Goal: Information Seeking & Learning: Learn about a topic

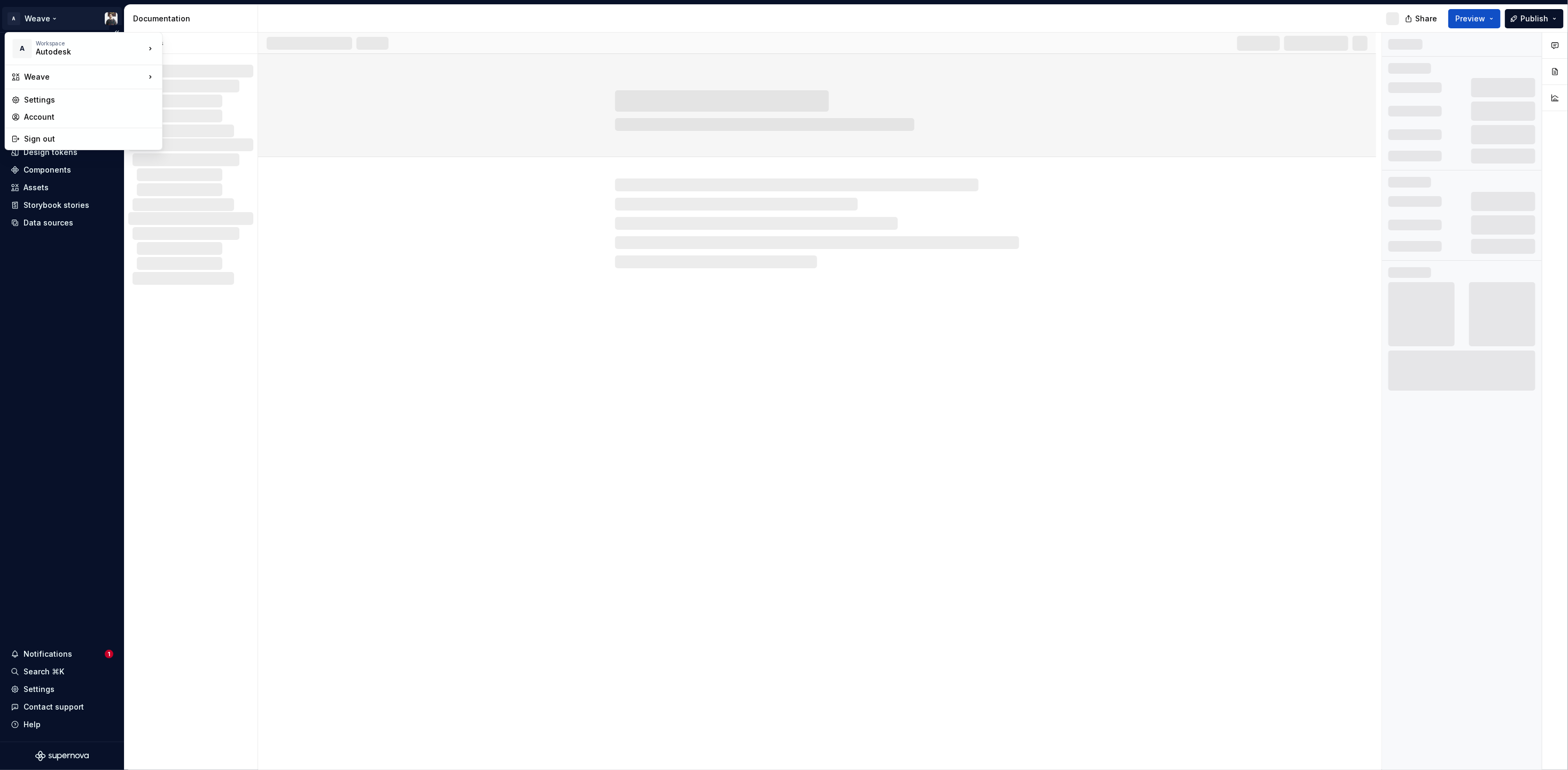
click at [48, 18] on html "A Weave Home Documentation Analytics Code automation Design system data Design …" at bounding box center [784, 385] width 1568 height 770
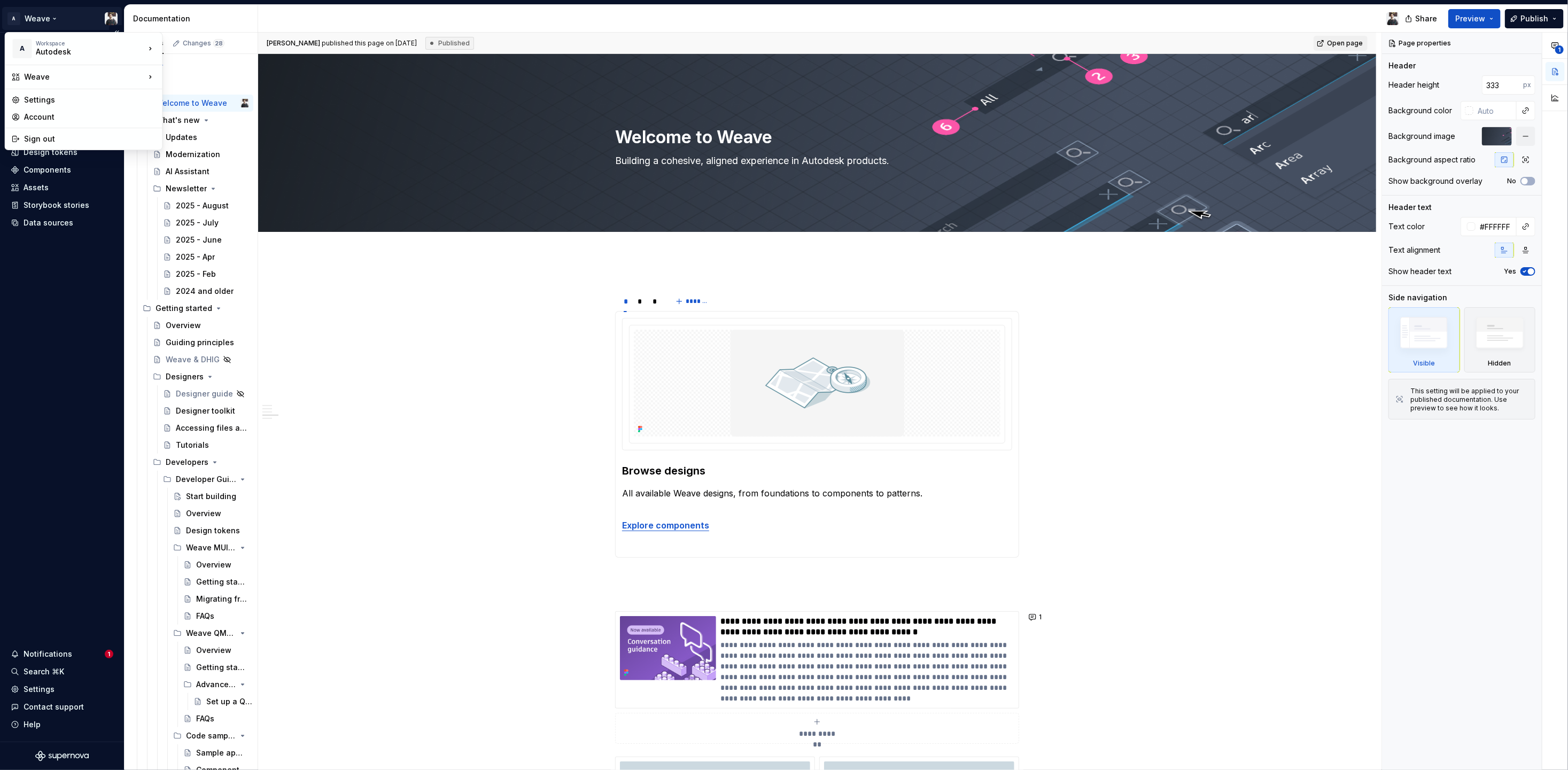
click at [35, 270] on html "A Weave Home Documentation Analytics Code automation Design system data Design …" at bounding box center [784, 385] width 1568 height 770
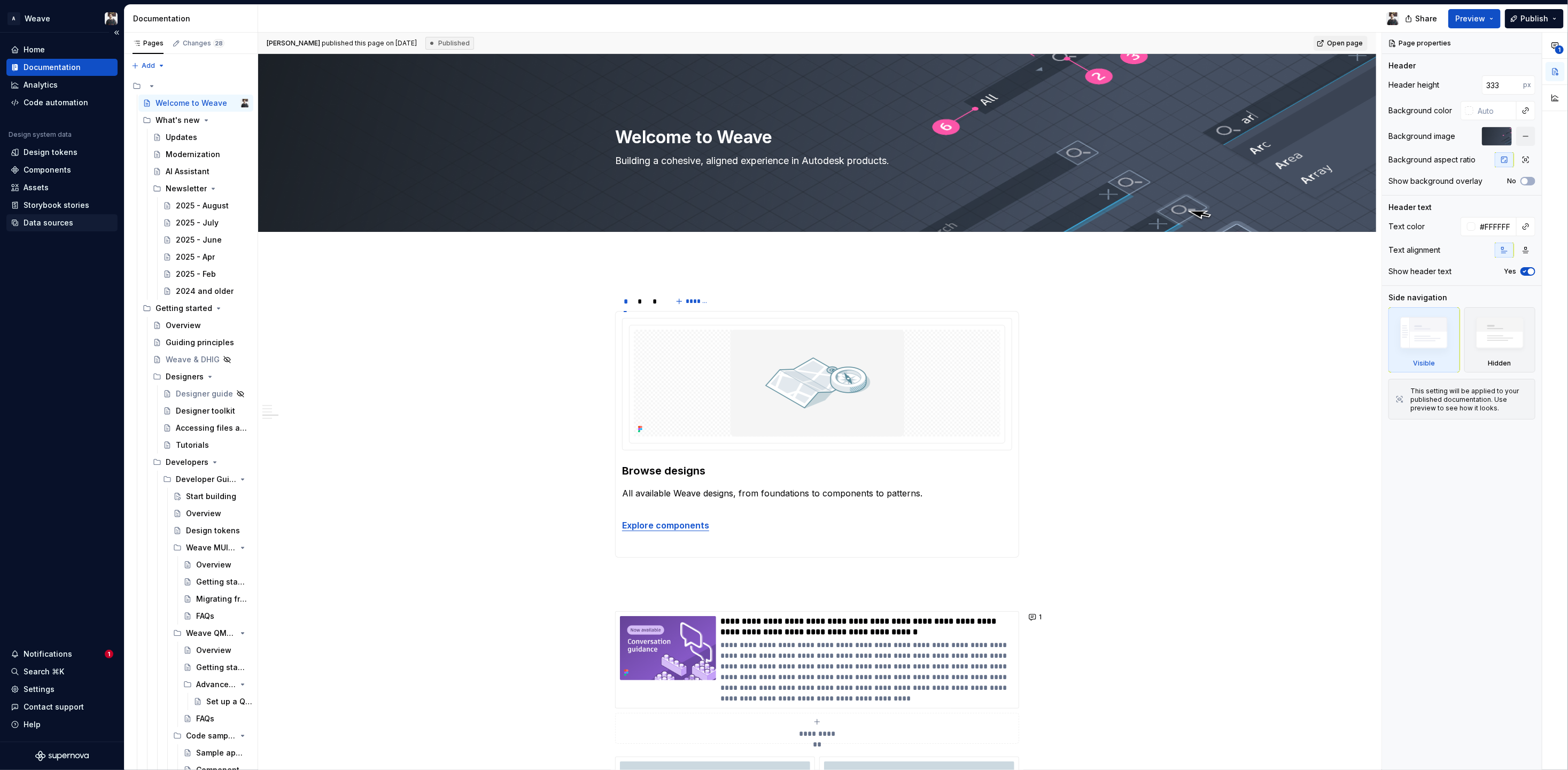
click at [63, 226] on div "Data sources" at bounding box center [49, 222] width 49 height 10
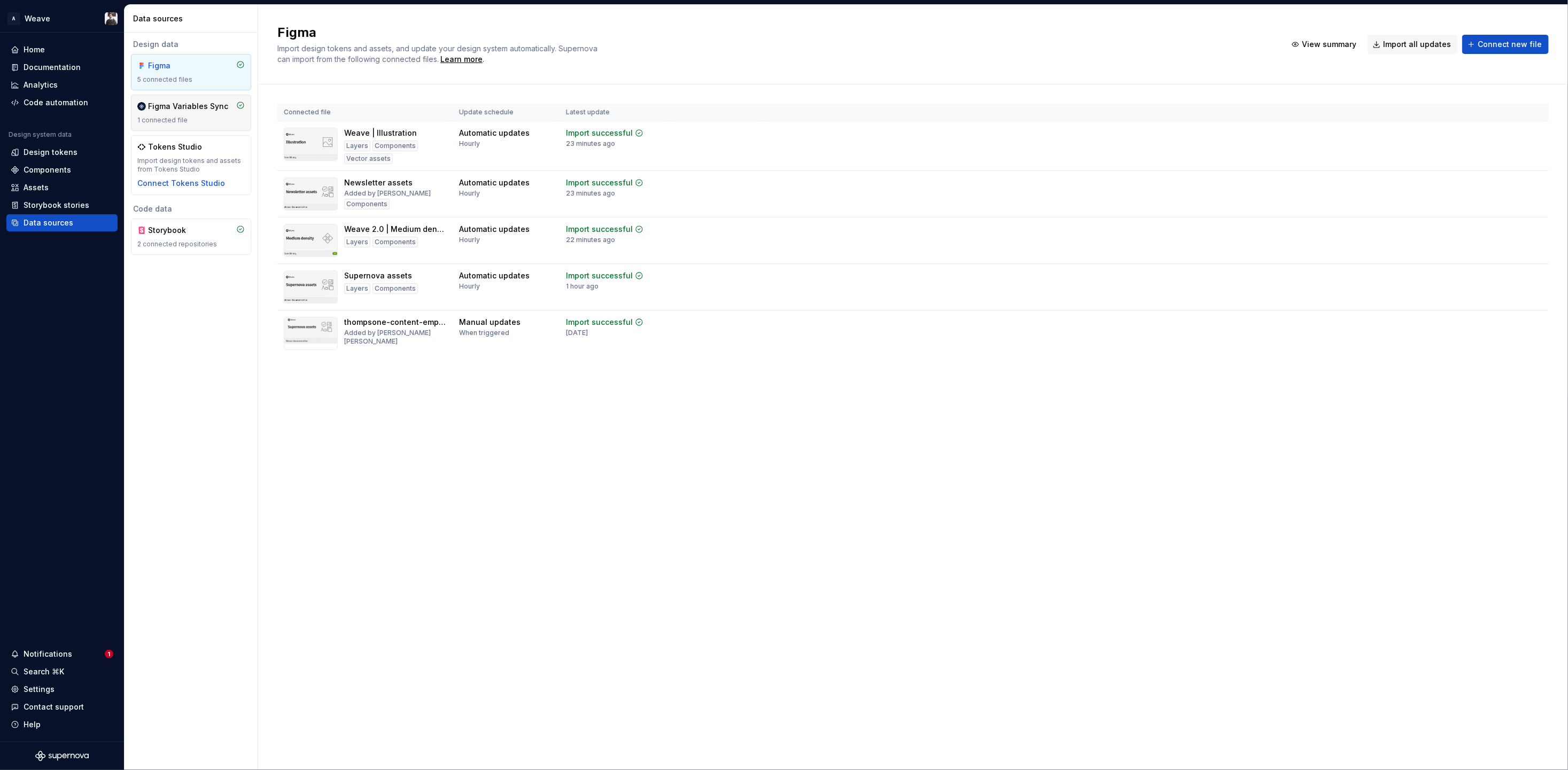
click at [170, 108] on div "Figma Variables Sync" at bounding box center [188, 106] width 81 height 10
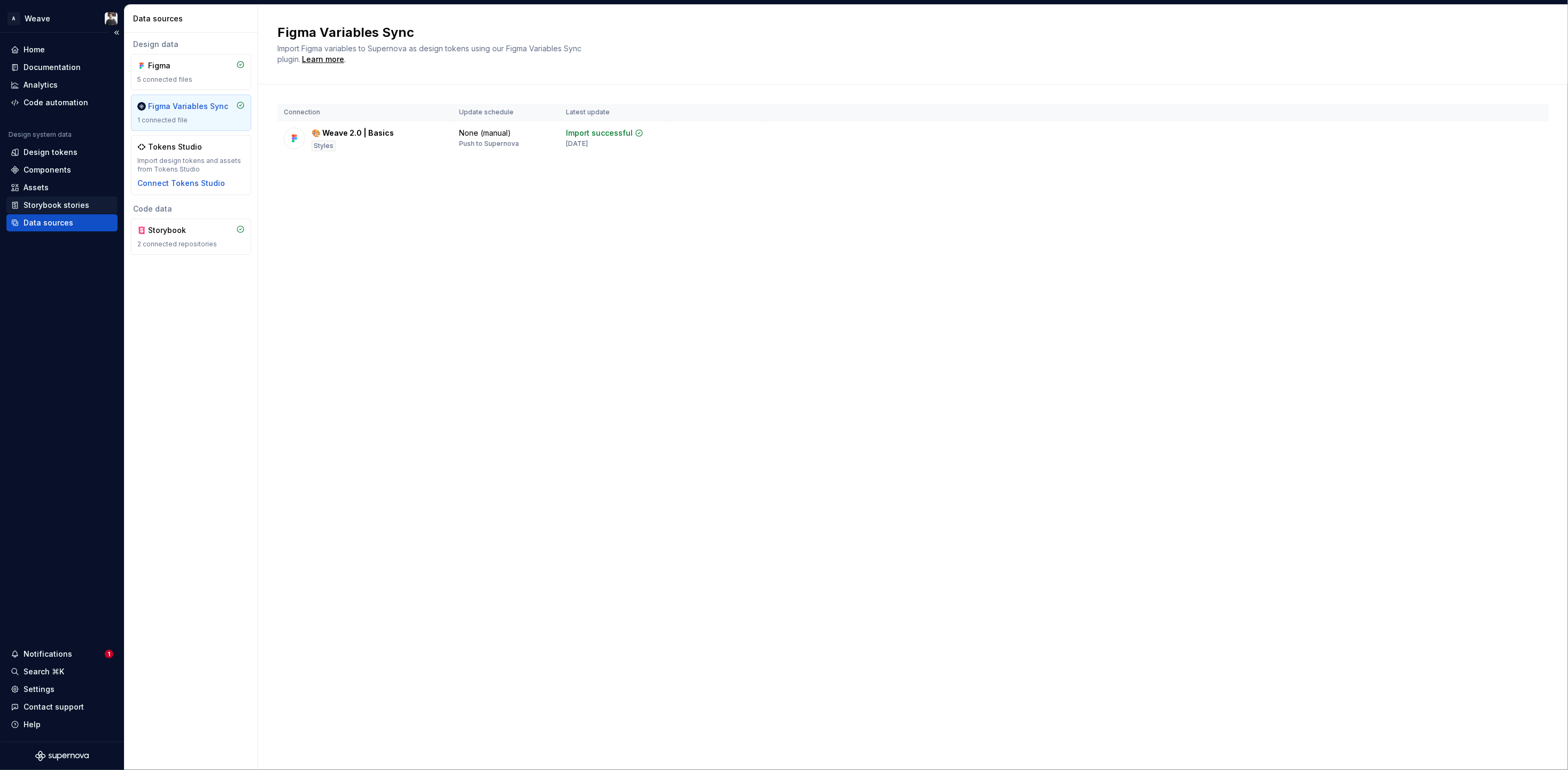
click at [53, 206] on div "Storybook stories" at bounding box center [57, 205] width 65 height 10
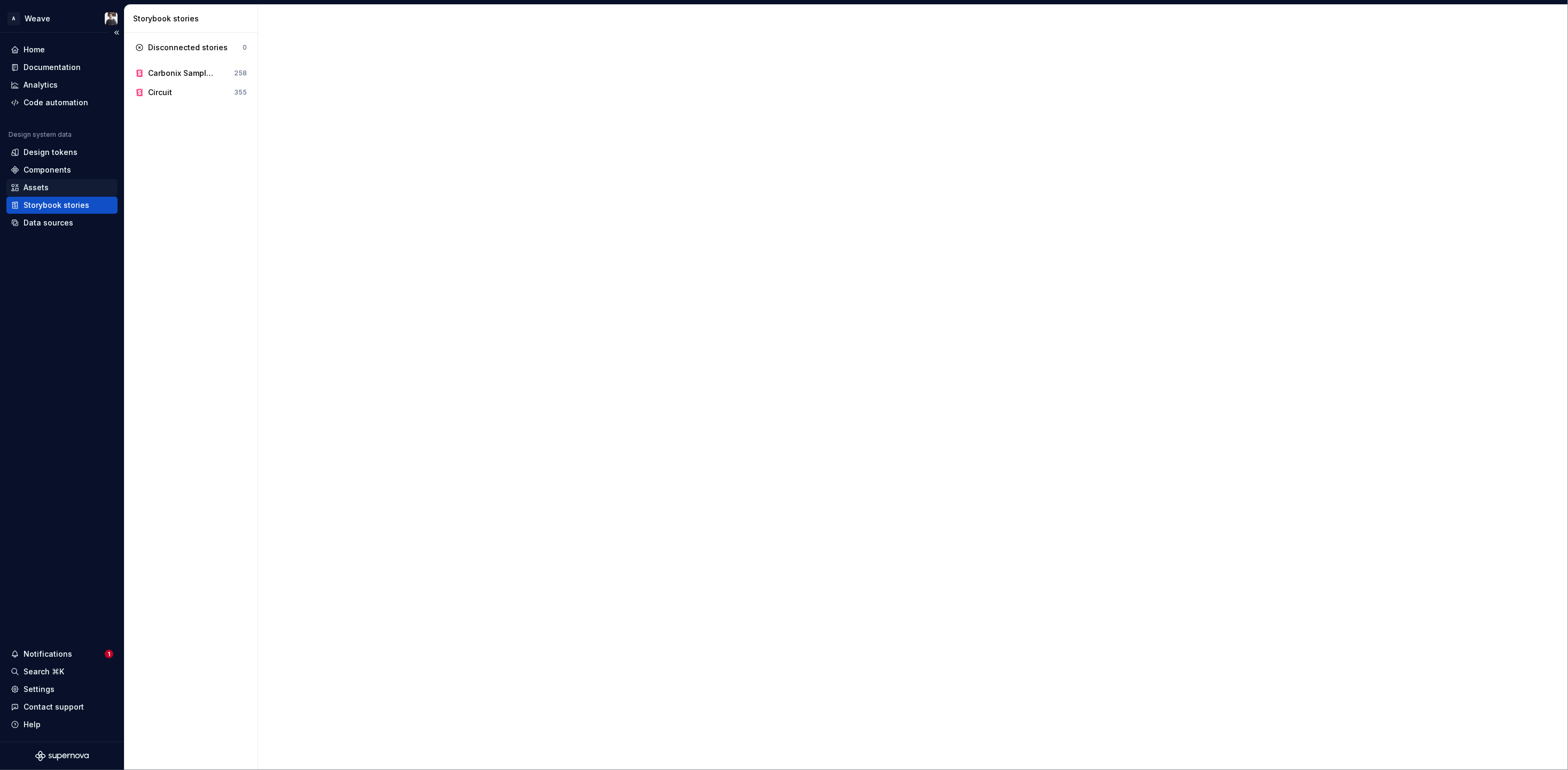
click at [49, 186] on div "Assets" at bounding box center [61, 187] width 103 height 10
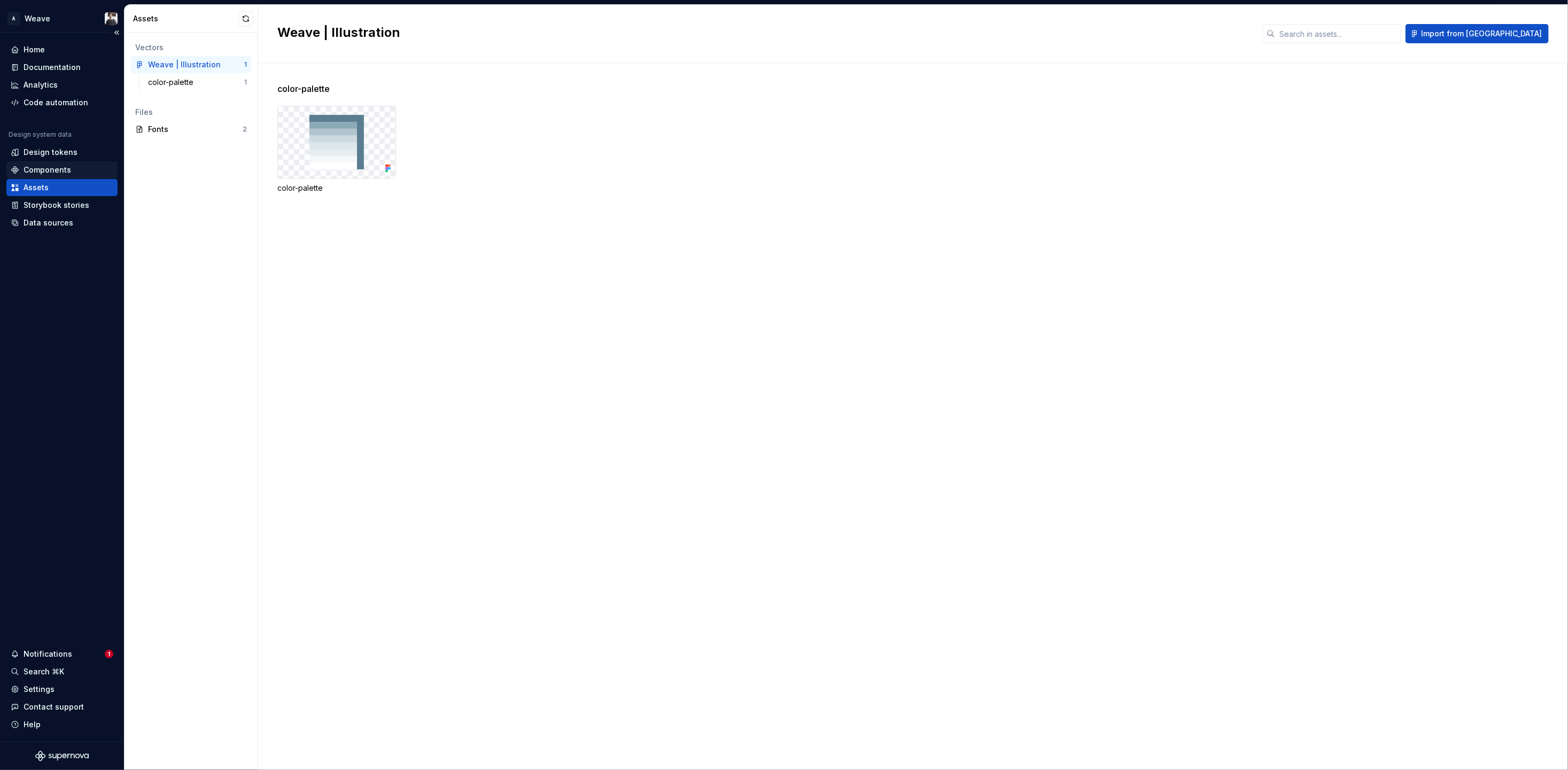
click at [59, 165] on div "Components" at bounding box center [48, 170] width 48 height 10
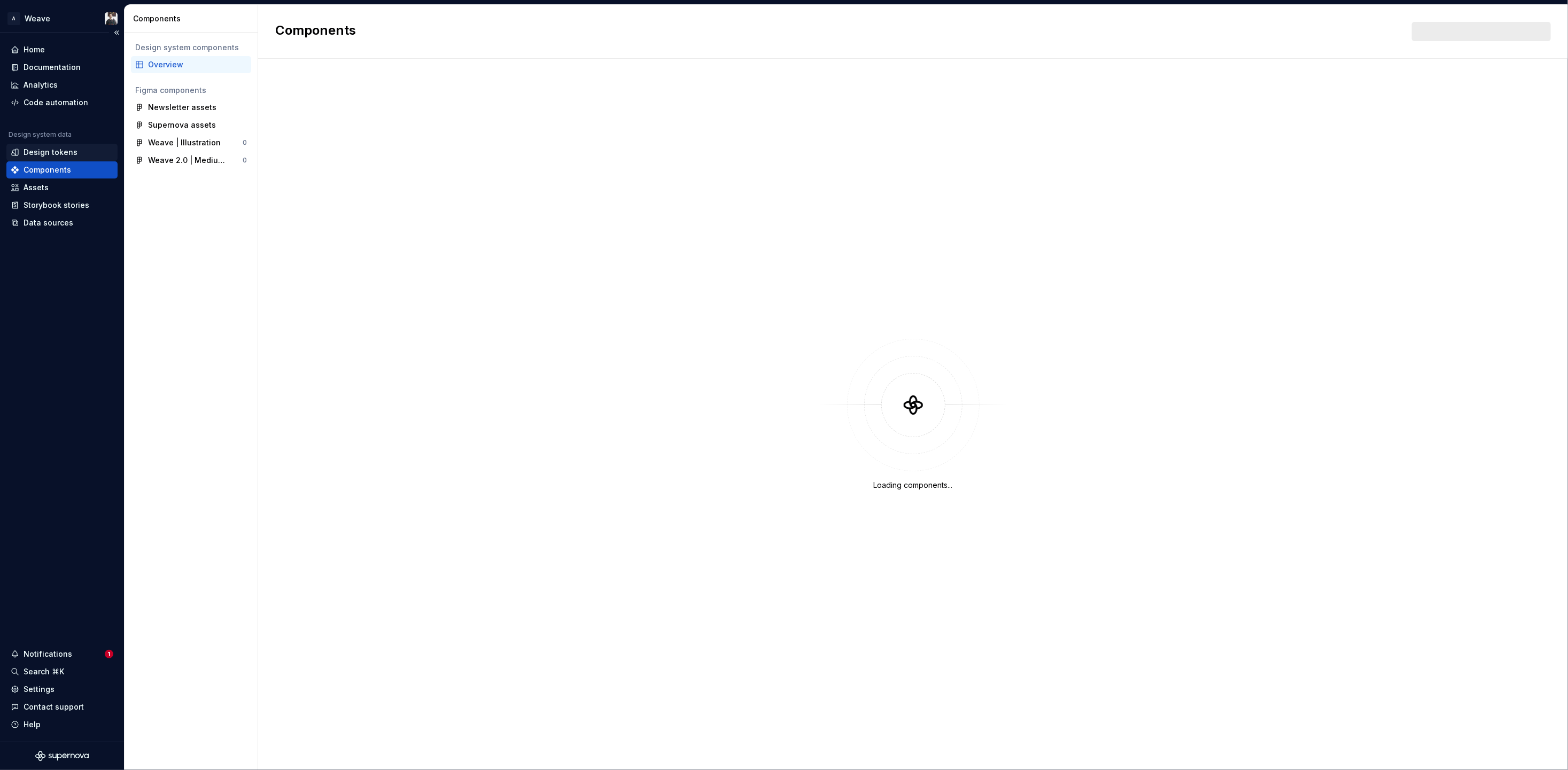
click at [55, 150] on div "Design tokens" at bounding box center [51, 151] width 54 height 10
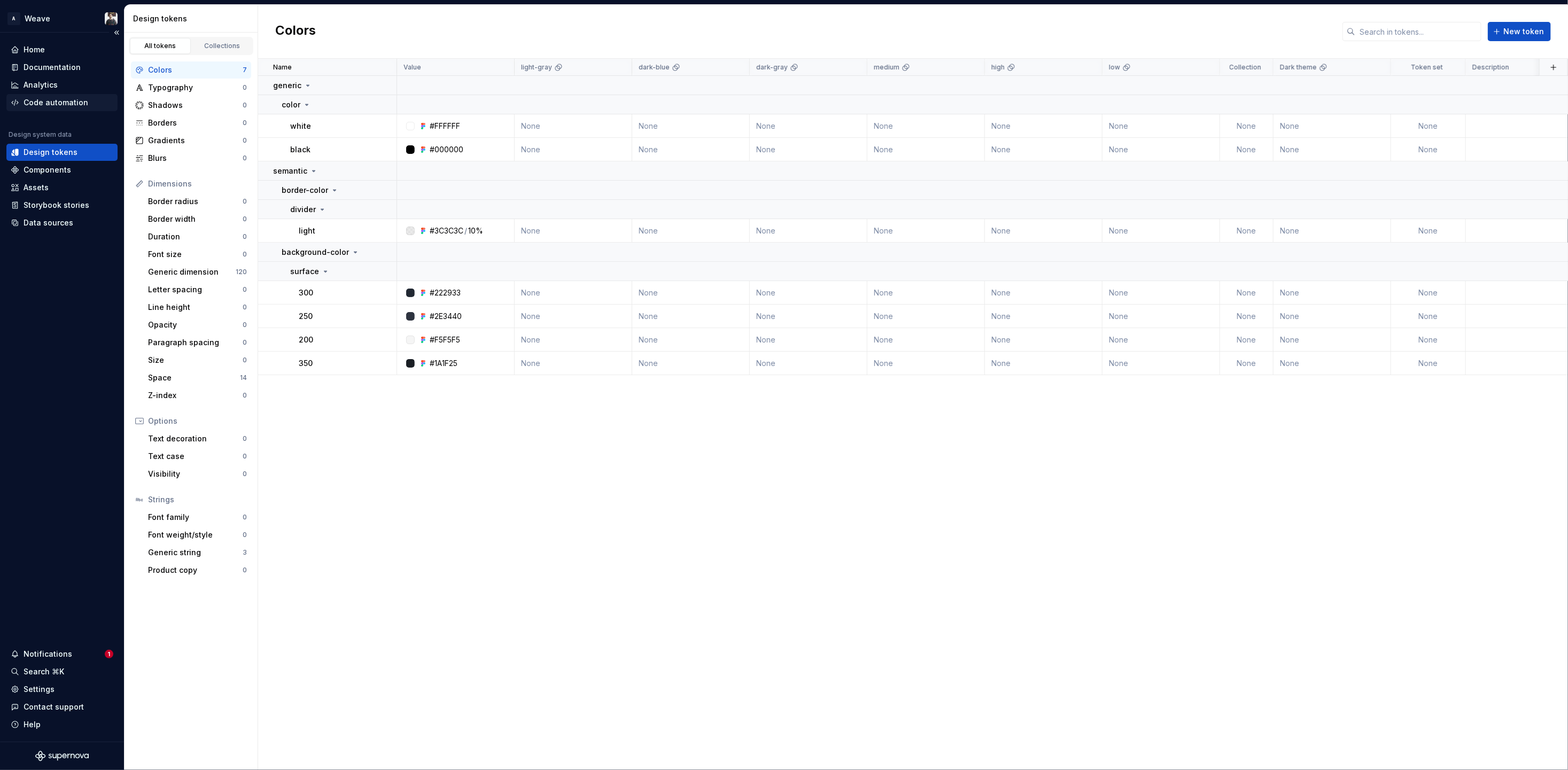
click at [51, 104] on div "Code automation" at bounding box center [56, 102] width 65 height 10
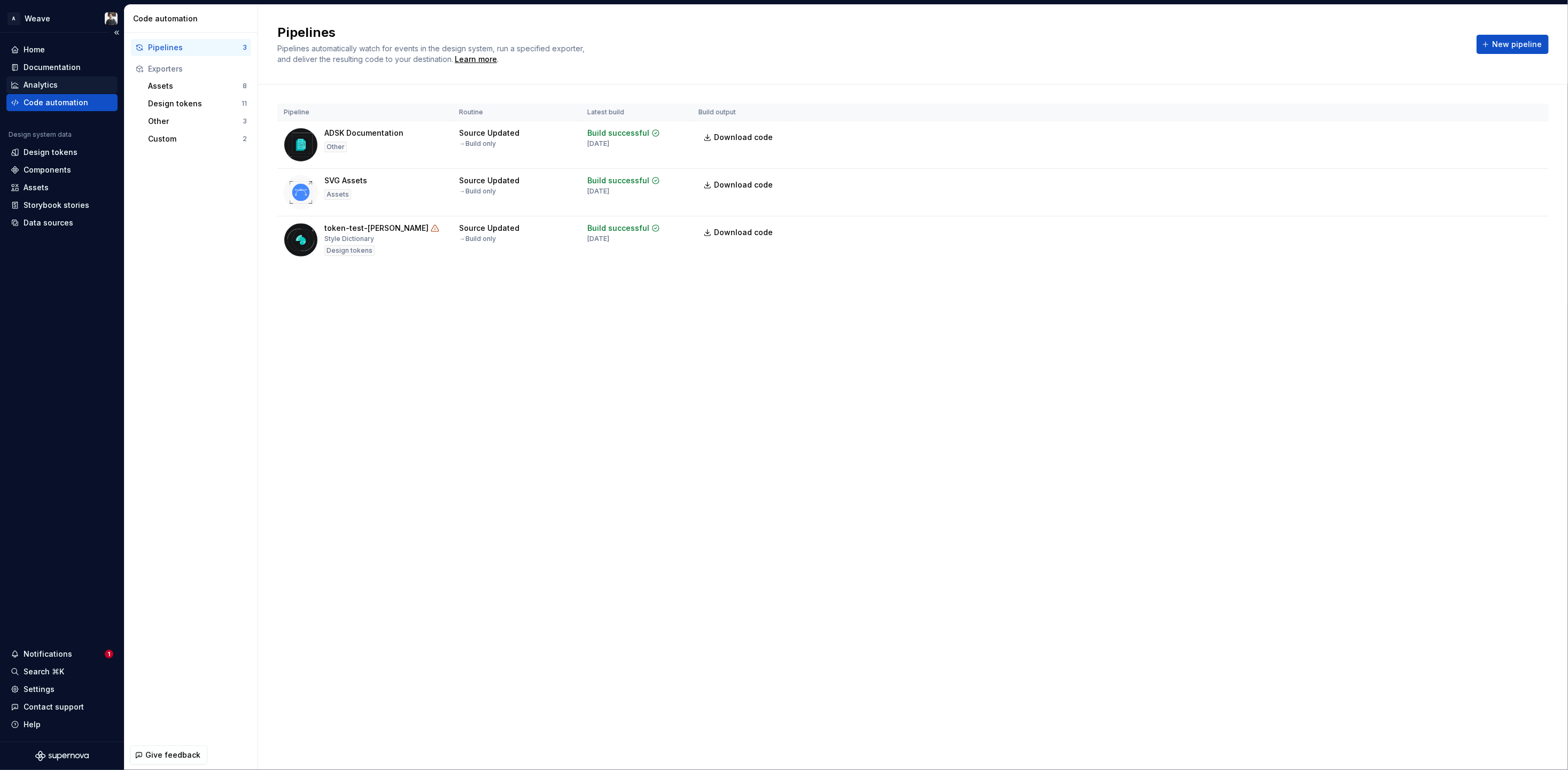
click at [52, 85] on div "Analytics" at bounding box center [41, 84] width 34 height 10
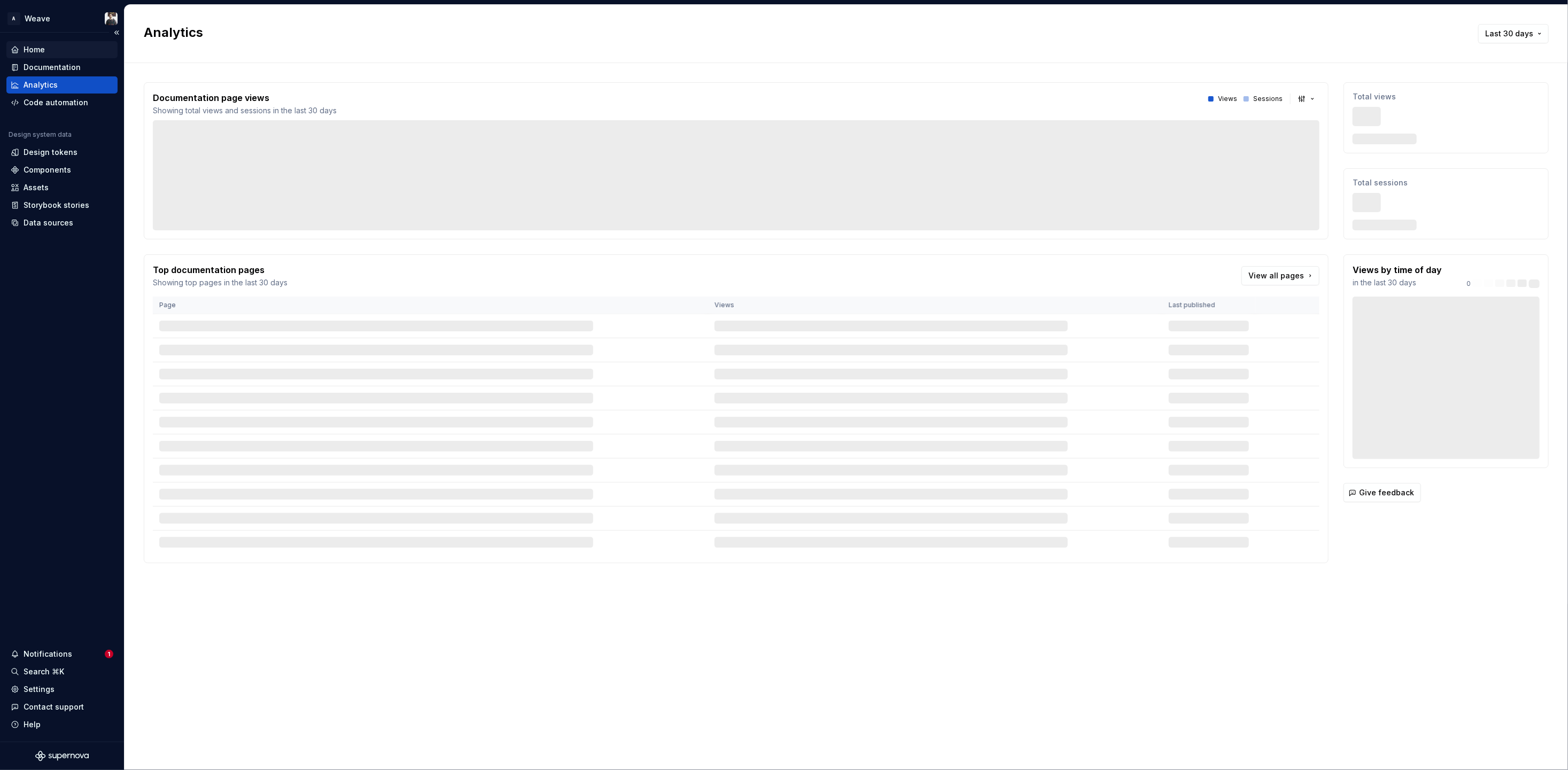
click at [32, 49] on div "Home" at bounding box center [34, 49] width 22 height 10
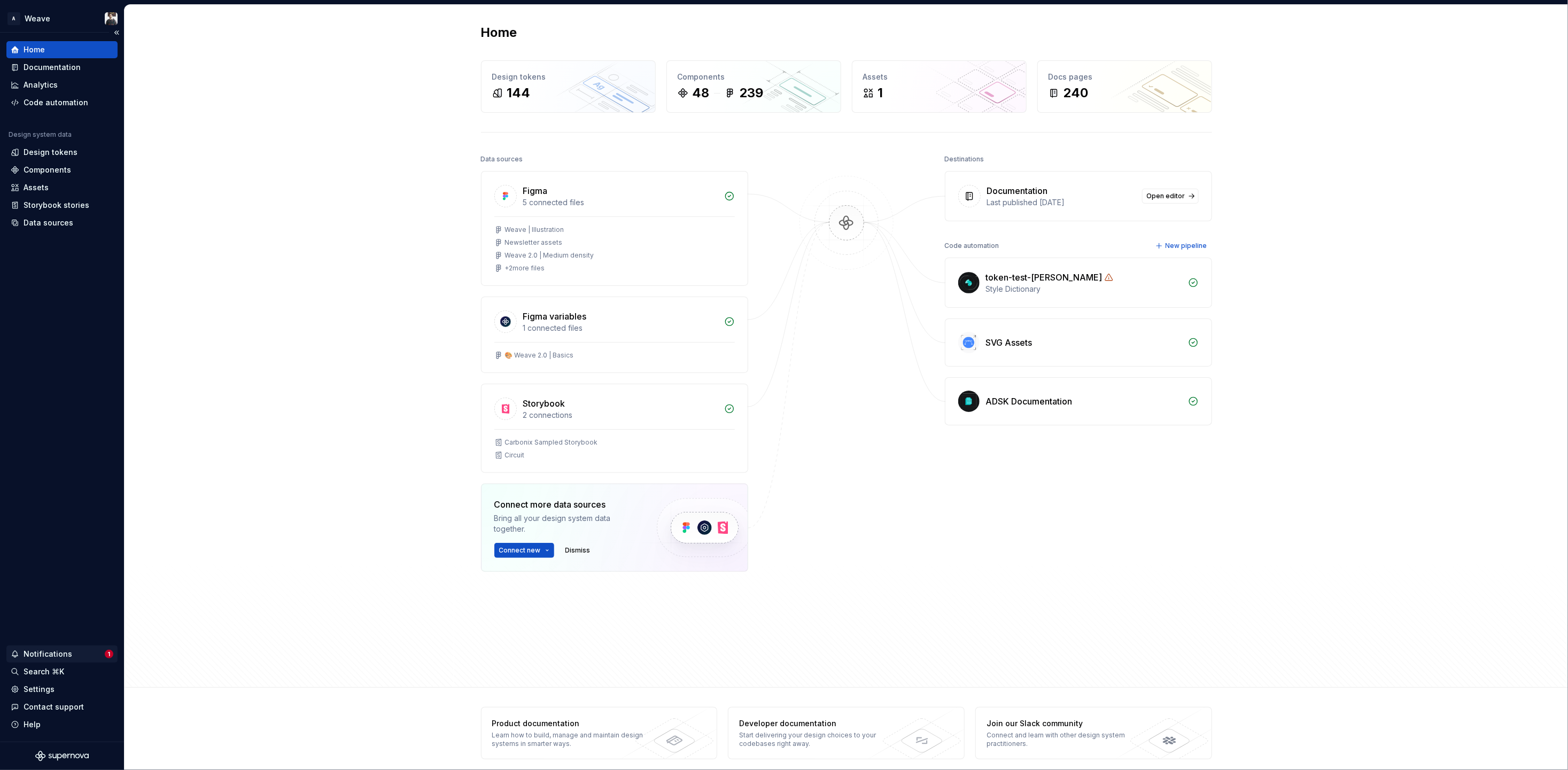
click at [51, 658] on div "Notifications" at bounding box center [48, 654] width 49 height 10
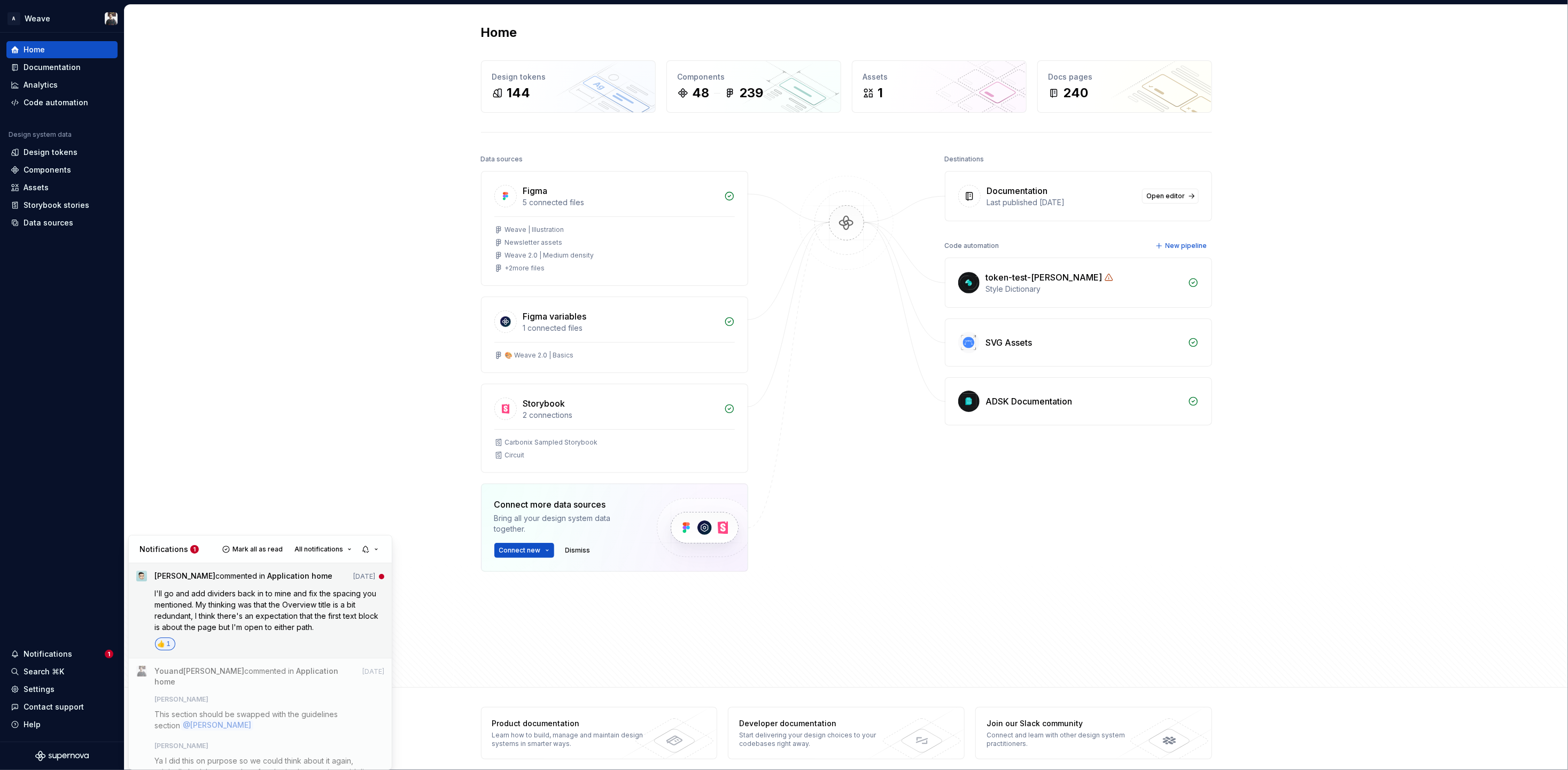
click at [234, 620] on p "I'll go and add dividers back in to mine and fix the spacing you mentioned. My …" at bounding box center [269, 611] width 230 height 45
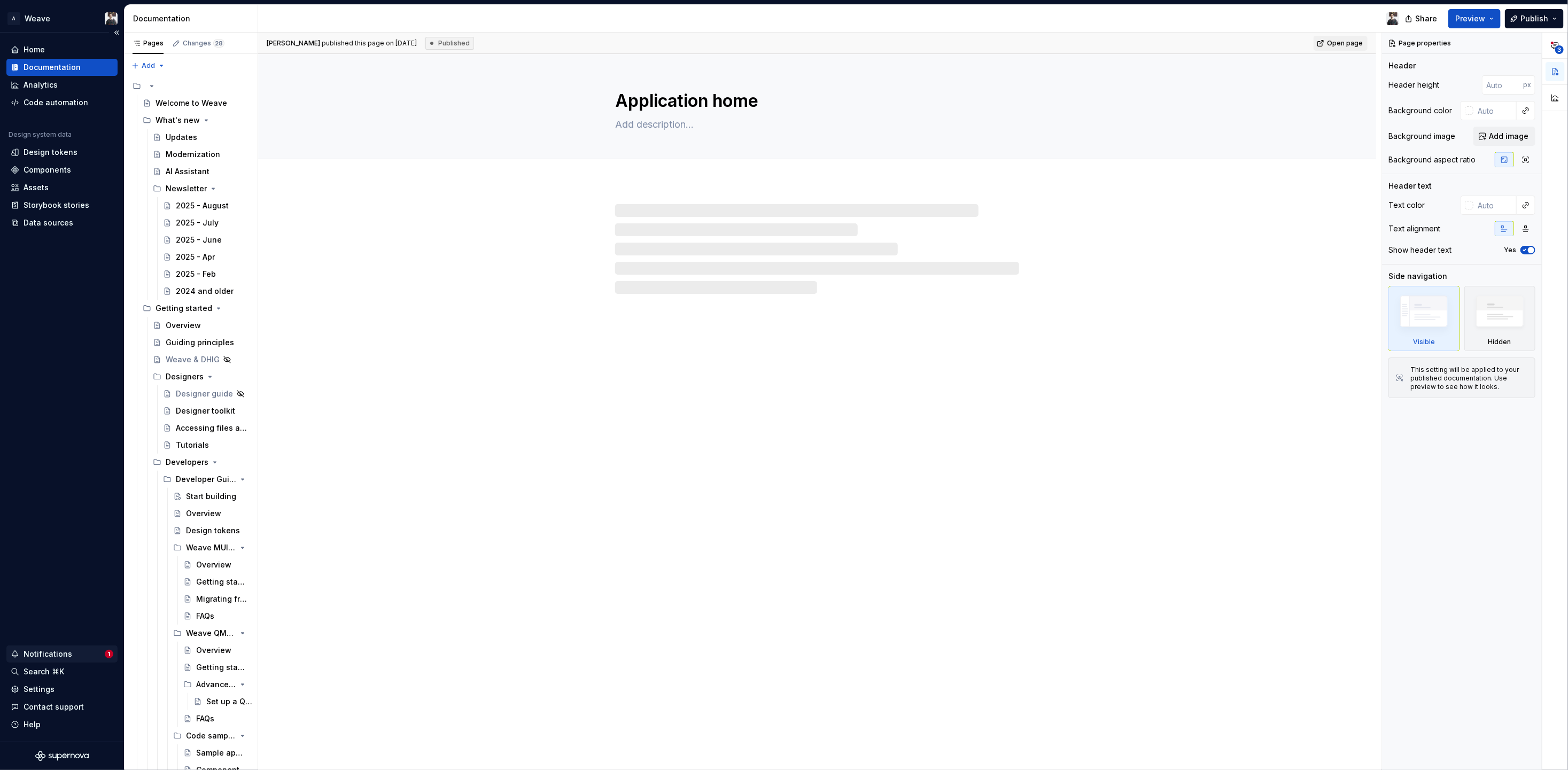
click at [58, 650] on div "Notifications" at bounding box center [48, 654] width 49 height 10
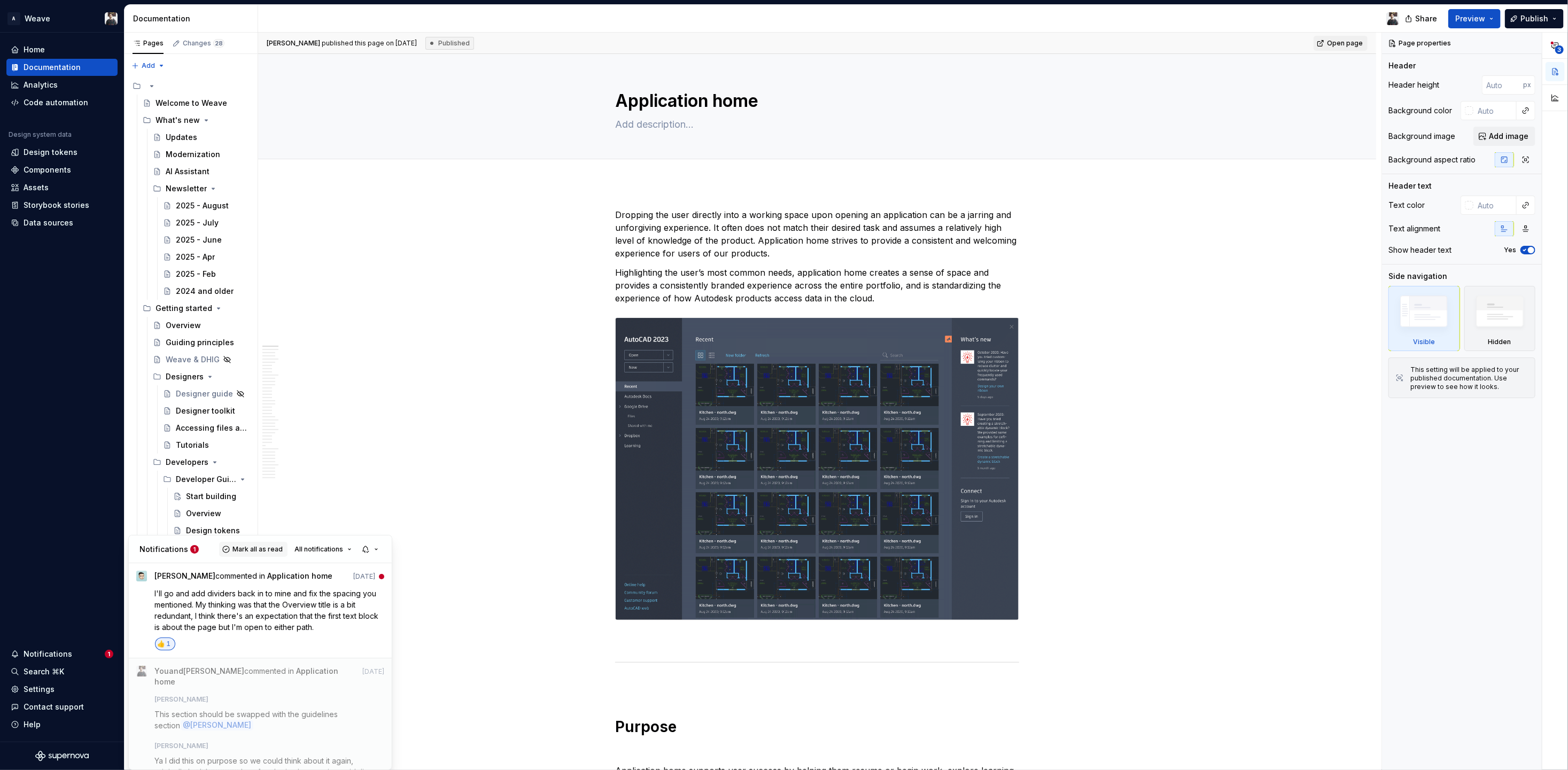
click at [242, 549] on span "Mark all as read" at bounding box center [257, 549] width 50 height 9
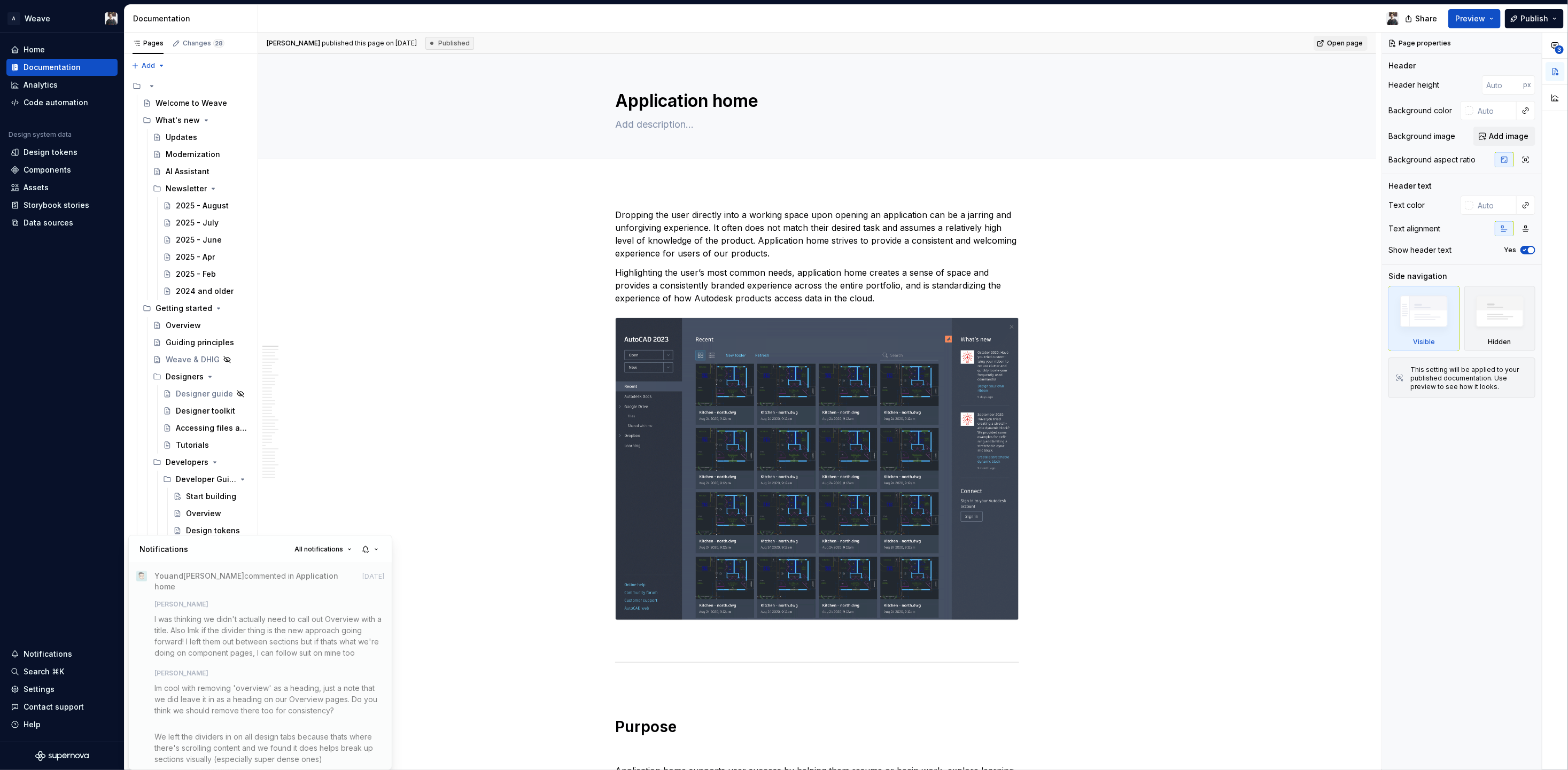
click at [96, 572] on html "A Weave Home Documentation Analytics Code automation Design system data Design …" at bounding box center [784, 385] width 1568 height 770
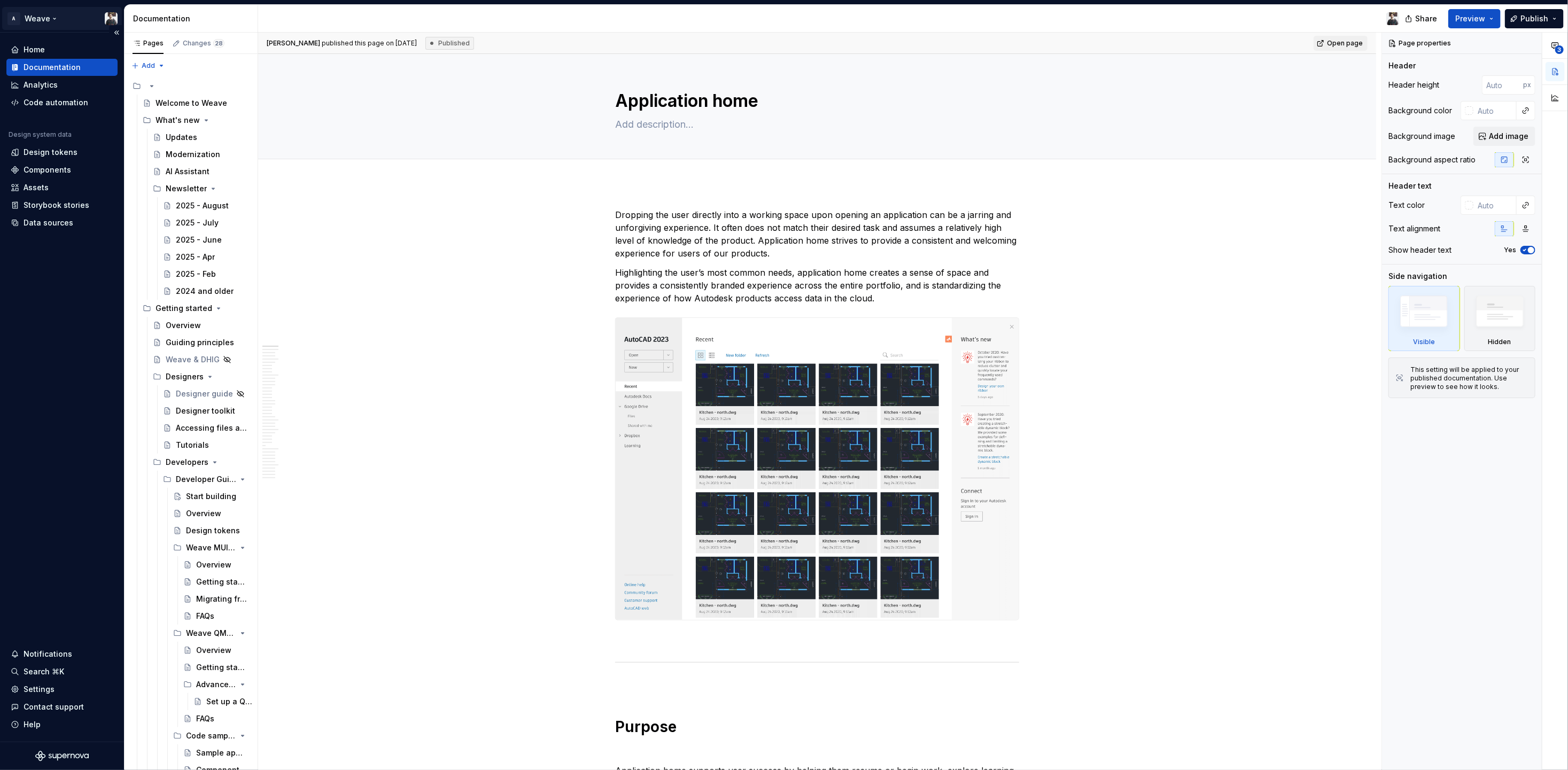
click at [46, 18] on html "A Weave Home Documentation Analytics Code automation Design system data Design …" at bounding box center [784, 385] width 1568 height 770
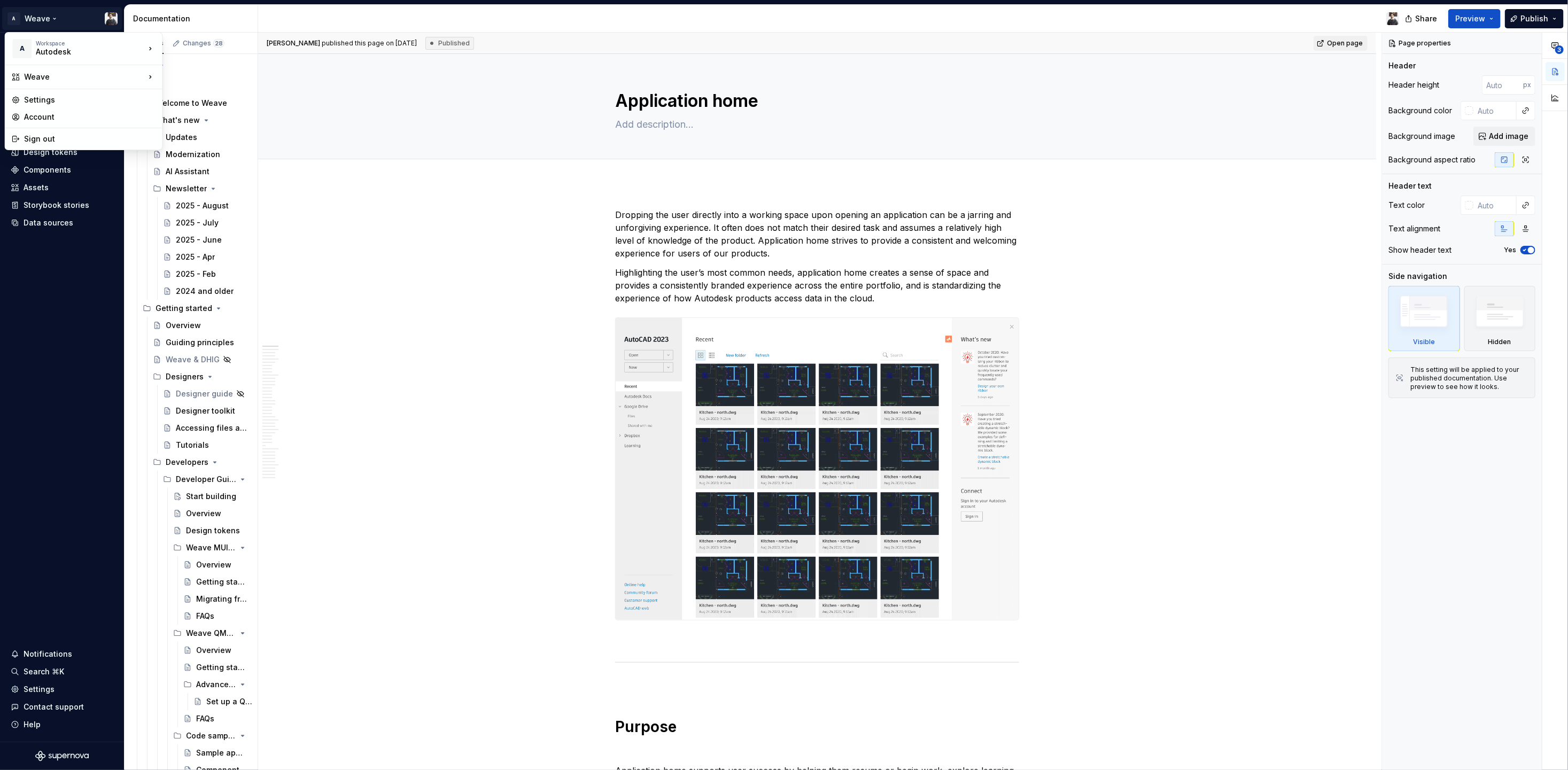
click at [79, 14] on html "A Weave Home Documentation Analytics Code automation Design system data Design …" at bounding box center [784, 385] width 1568 height 770
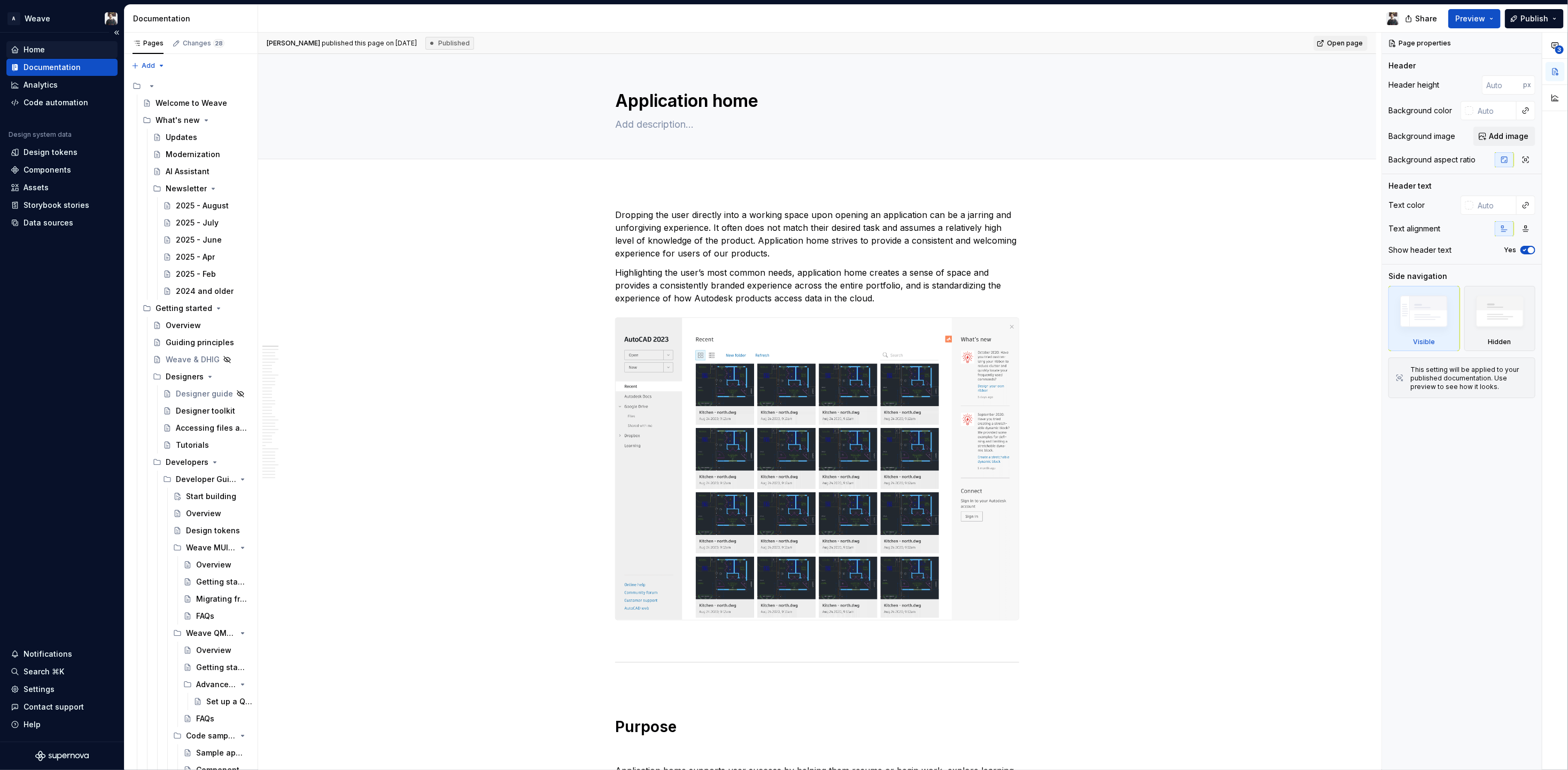
click at [54, 49] on div "Home" at bounding box center [61, 49] width 103 height 10
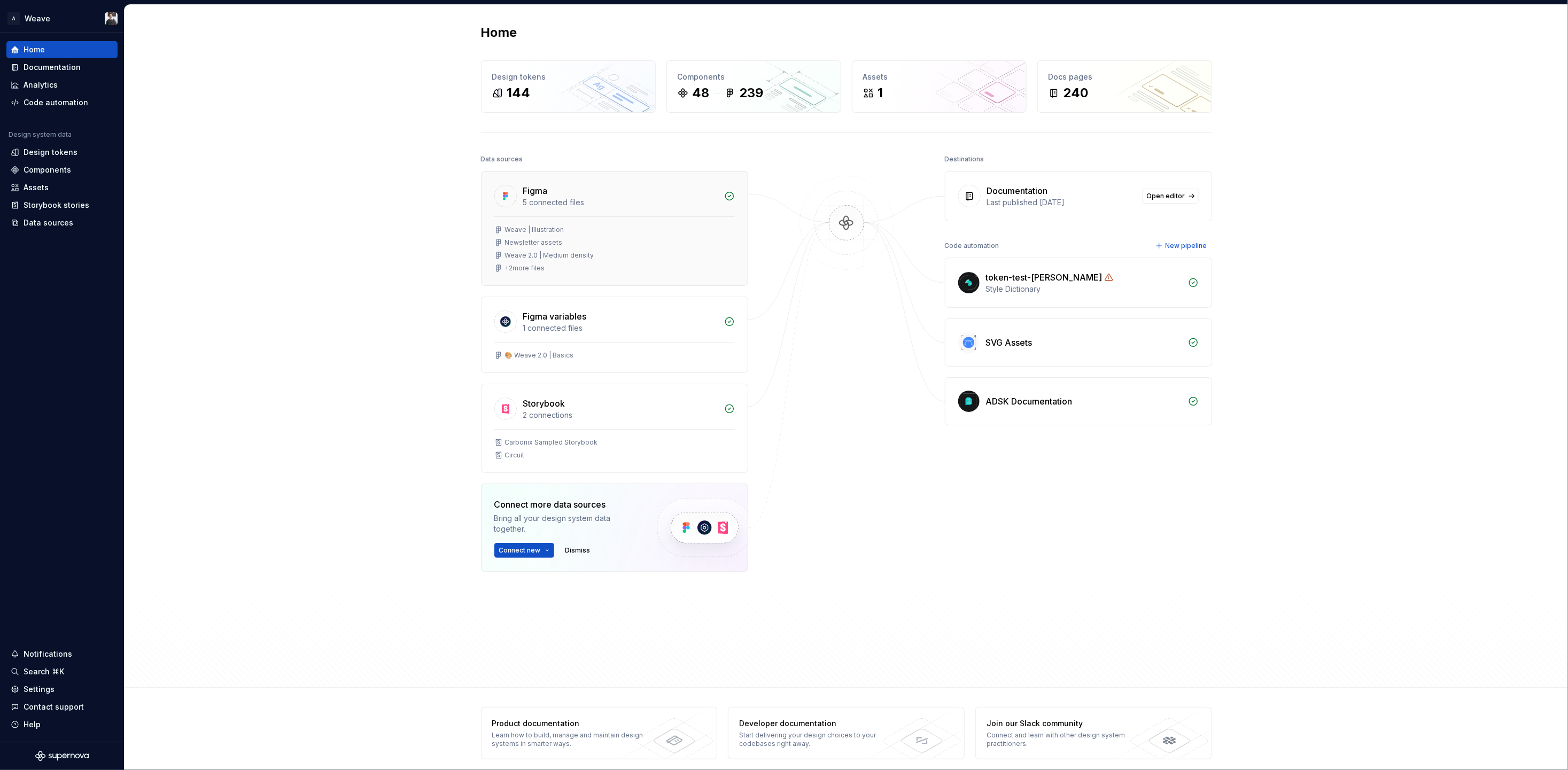
click at [673, 192] on div "Figma" at bounding box center [620, 191] width 195 height 13
click at [1159, 196] on span "Open editor" at bounding box center [1166, 196] width 38 height 9
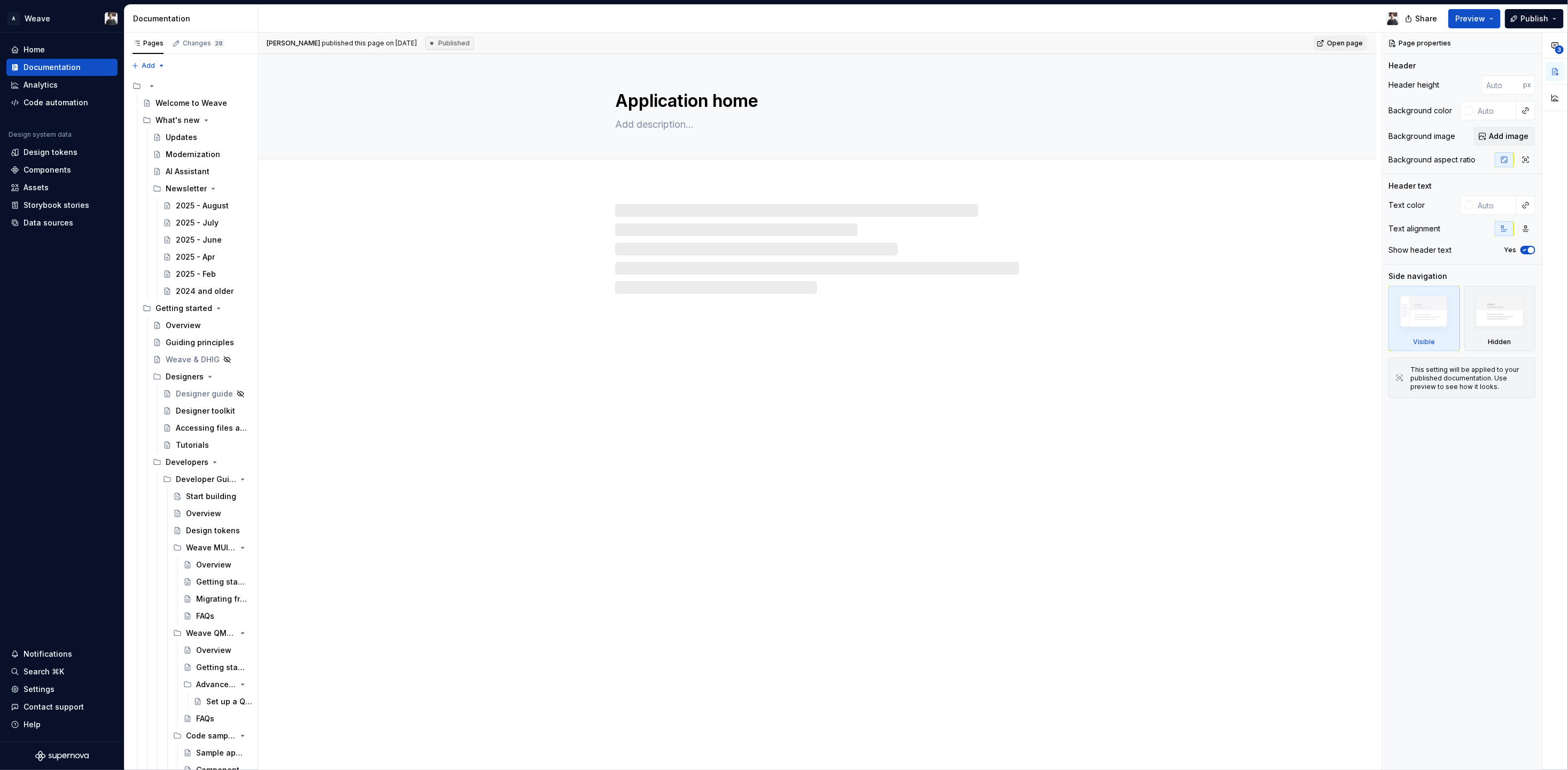
type textarea "*"
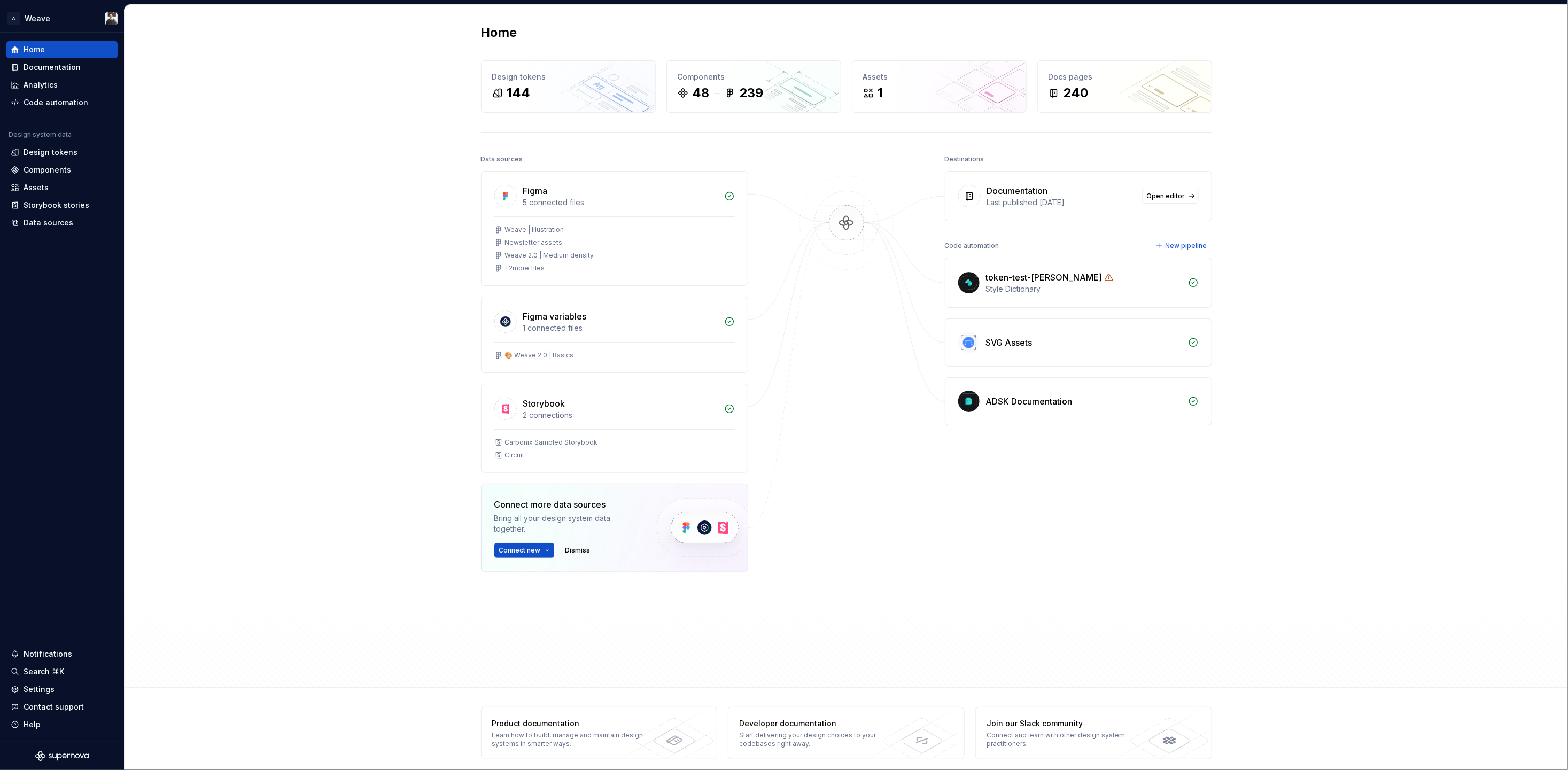
click at [1247, 277] on div "Home Design tokens 144 Components 48 239 Assets 1 Docs pages 240 Data sources F…" at bounding box center [846, 346] width 1444 height 683
click at [1255, 208] on div "Home Design tokens 144 Components 48 239 Assets 1 Docs pages 240 Data sources F…" at bounding box center [846, 346] width 1444 height 683
click at [963, 155] on div "Destinations" at bounding box center [965, 159] width 40 height 15
click at [549, 554] on button "Connect new" at bounding box center [524, 550] width 60 height 15
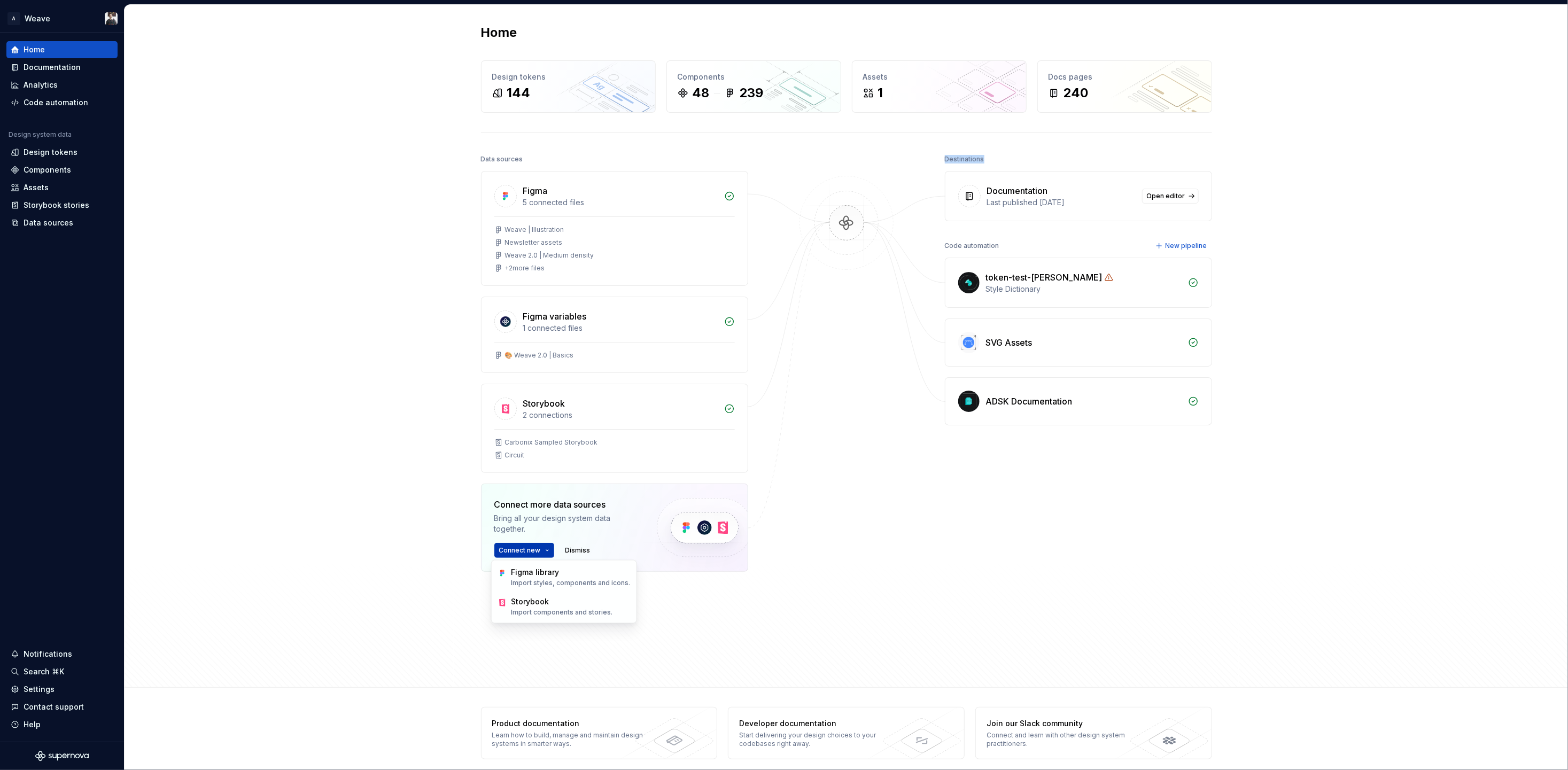
click at [549, 554] on button "Connect new" at bounding box center [524, 550] width 60 height 15
click at [290, 379] on div "Home Design tokens 144 Components 48 239 Assets 1 Docs pages 240 Data sources F…" at bounding box center [846, 346] width 1444 height 683
